Goal: Task Accomplishment & Management: Use online tool/utility

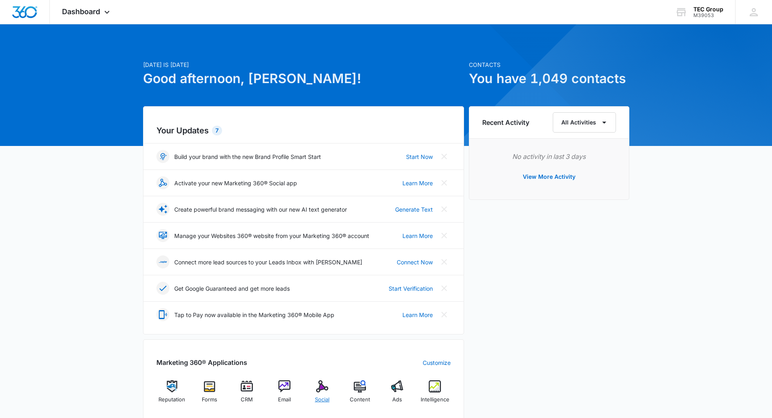
click at [324, 388] on img at bounding box center [322, 386] width 12 height 12
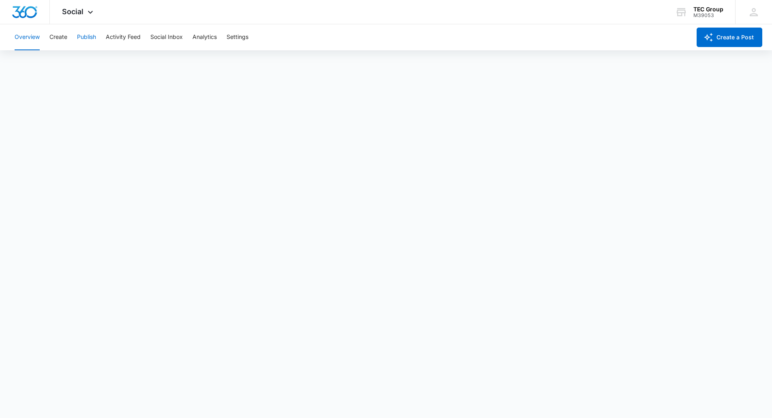
click at [79, 36] on button "Publish" at bounding box center [86, 37] width 19 height 26
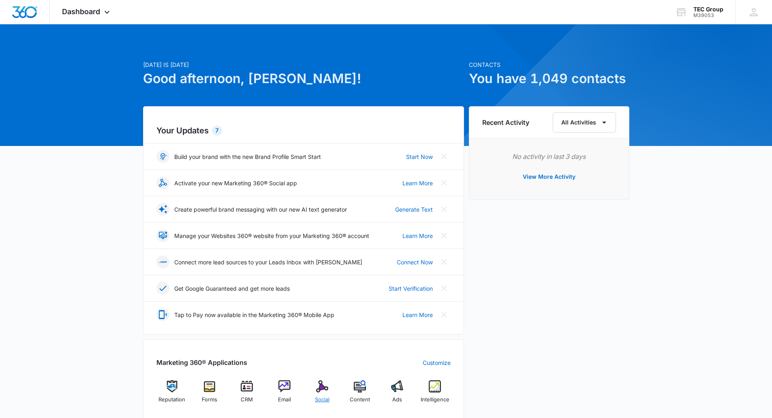
click at [324, 393] on div "Social" at bounding box center [322, 394] width 31 height 29
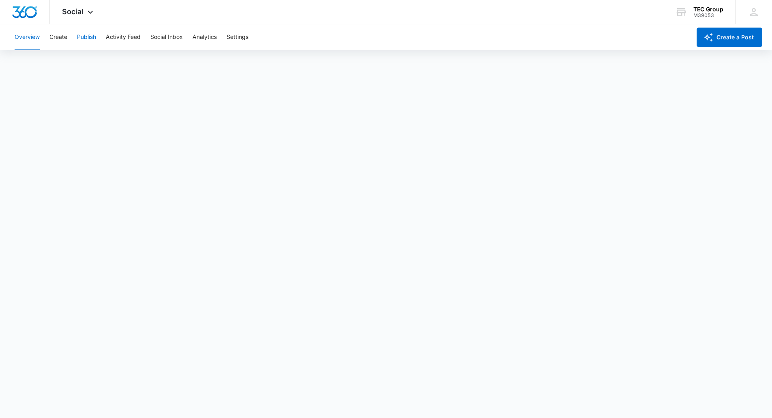
click at [90, 38] on button "Publish" at bounding box center [86, 37] width 19 height 26
click at [55, 39] on button "Create" at bounding box center [58, 37] width 18 height 26
